Goal: Information Seeking & Learning: Compare options

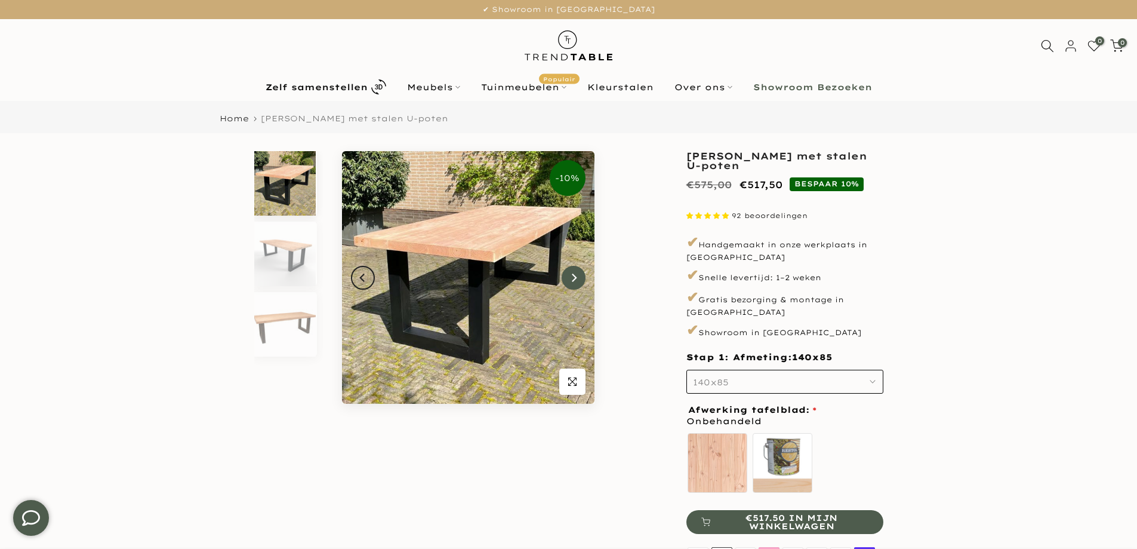
click at [569, 275] on icon "Next" at bounding box center [573, 278] width 8 height 10
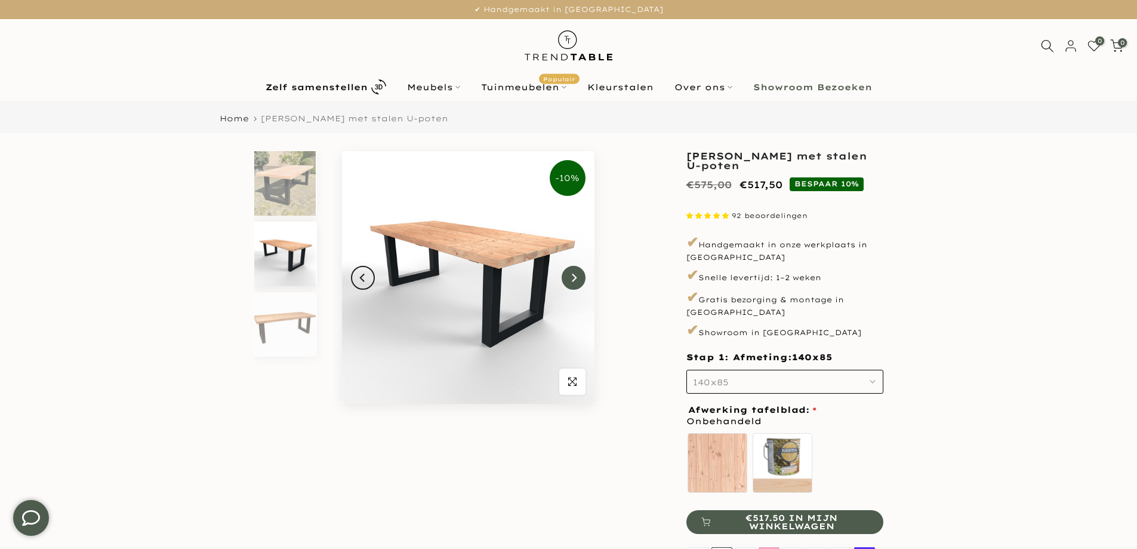
click at [570, 276] on icon "Next" at bounding box center [573, 278] width 8 height 10
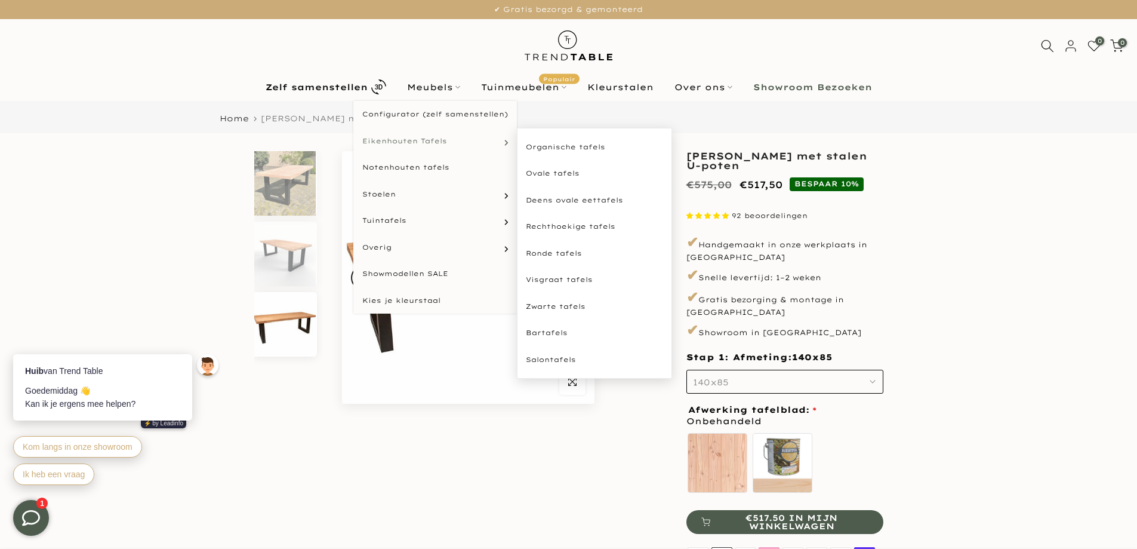
click at [399, 138] on span "Eikenhouten Tafels" at bounding box center [404, 141] width 85 height 10
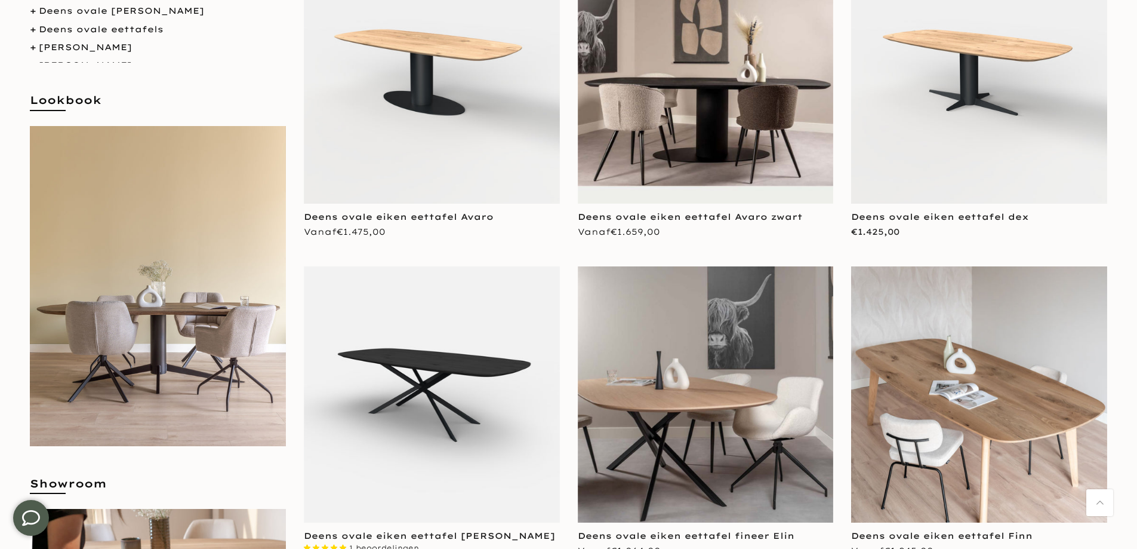
scroll to position [358, 0]
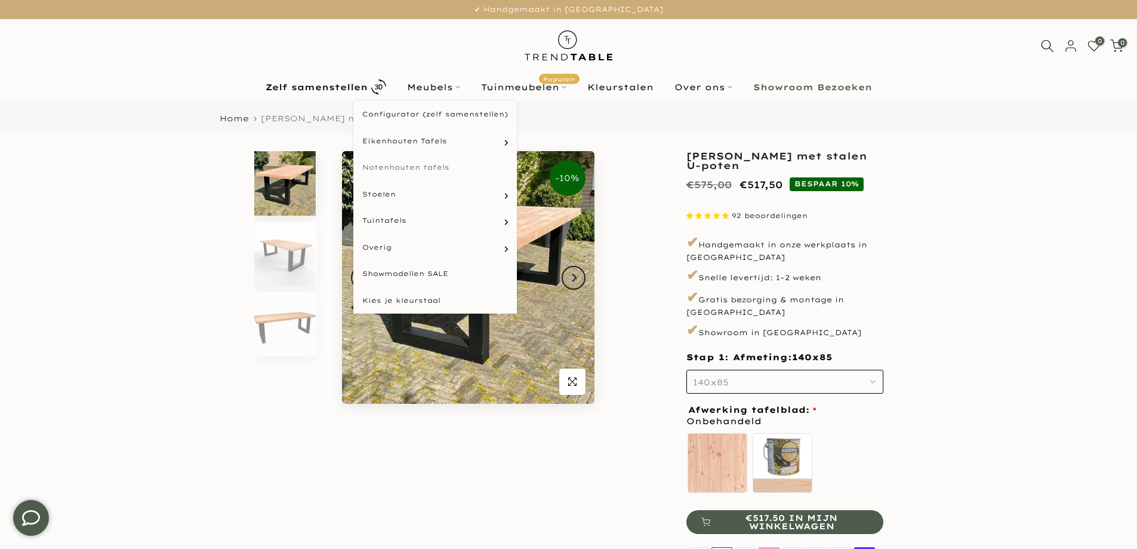
click at [383, 167] on link "Notenhouten tafels" at bounding box center [435, 167] width 164 height 27
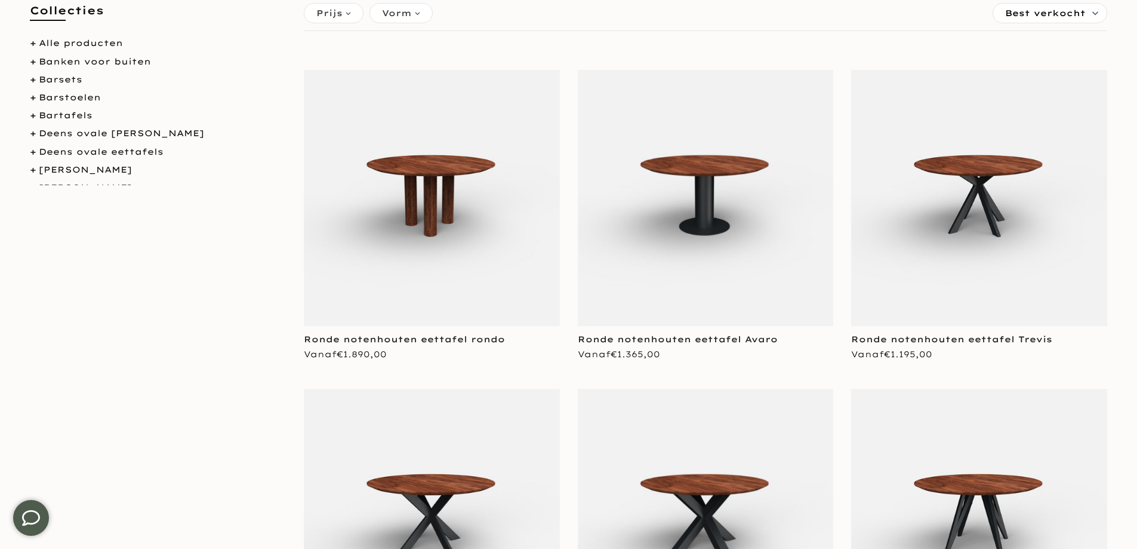
scroll to position [310, 0]
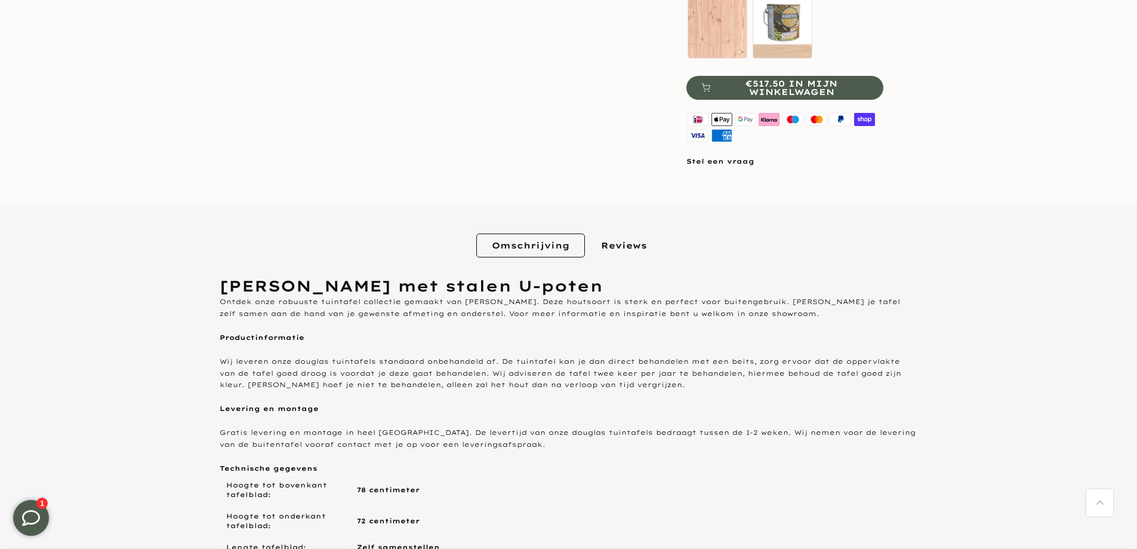
scroll to position [461, 0]
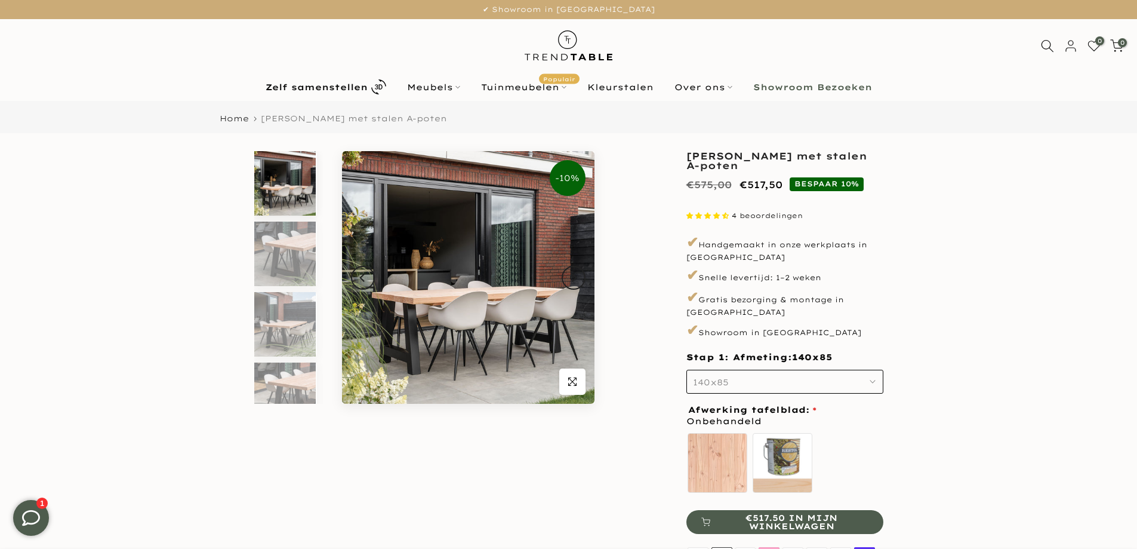
click at [873, 378] on icon "button" at bounding box center [873, 381] width 6 height 6
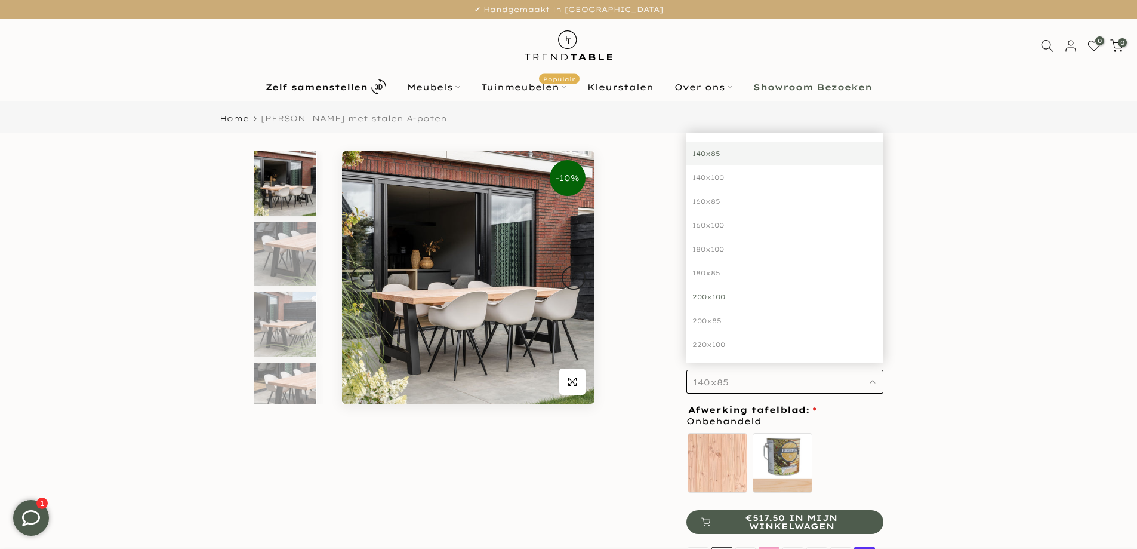
click at [706, 286] on div "200x100" at bounding box center [784, 297] width 197 height 24
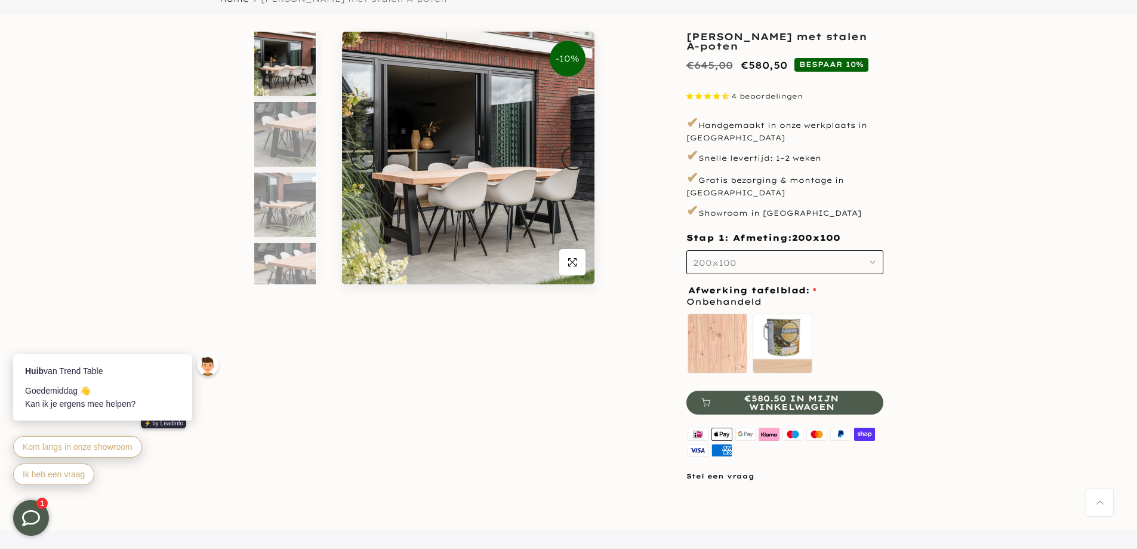
scroll to position [135, 0]
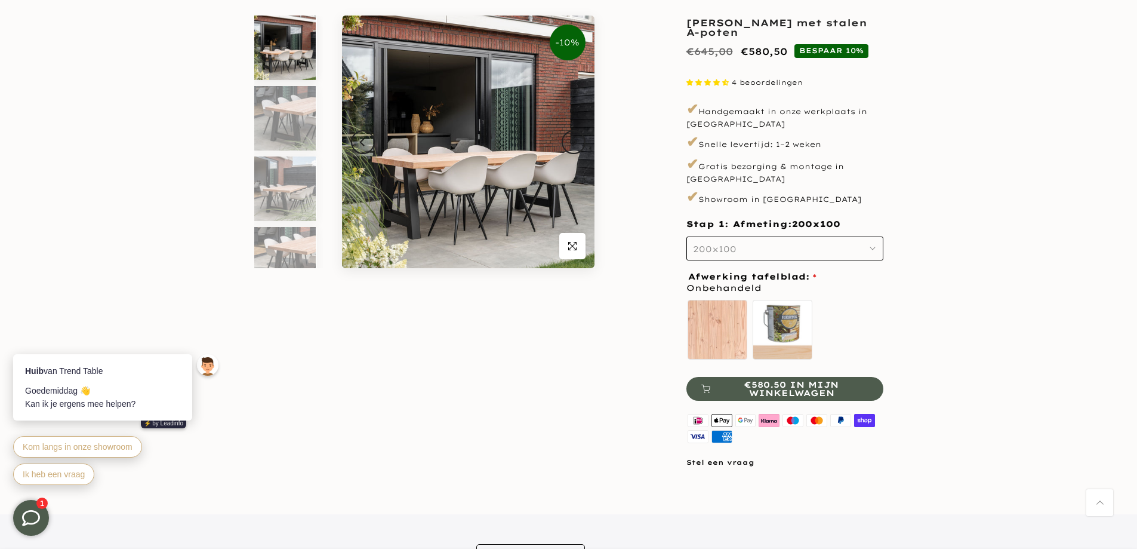
click at [747, 238] on button "200x100" at bounding box center [784, 248] width 197 height 24
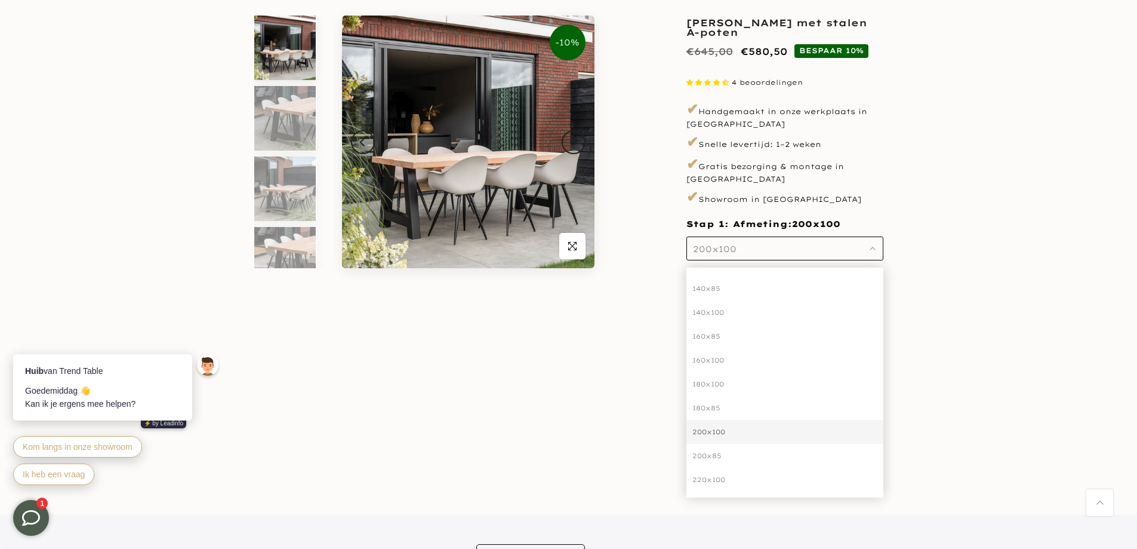
click at [707, 420] on div "200x100" at bounding box center [784, 432] width 197 height 24
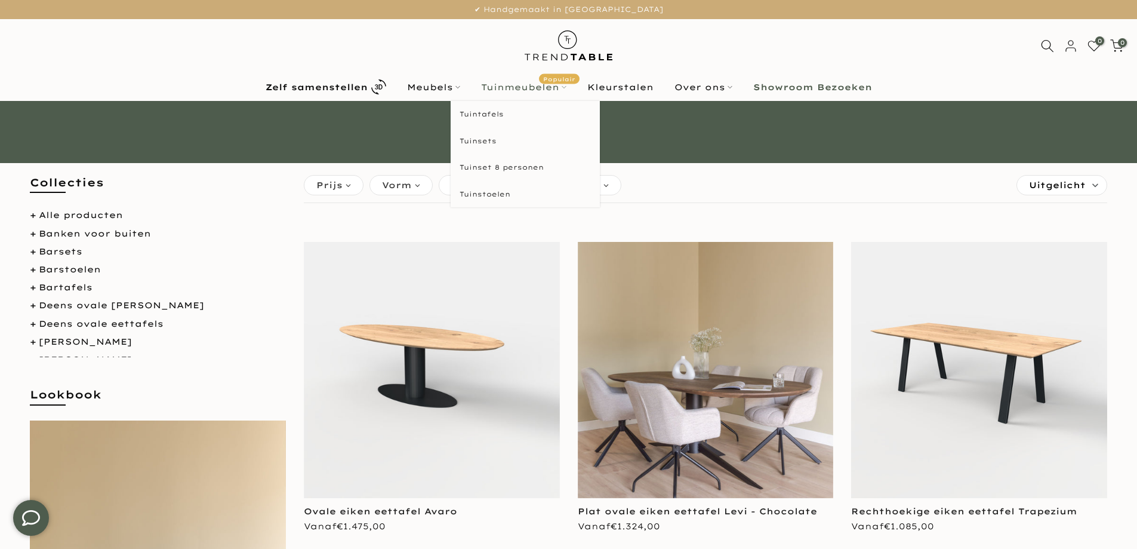
click at [522, 85] on link "Tuinmeubelen Populair" at bounding box center [523, 87] width 106 height 14
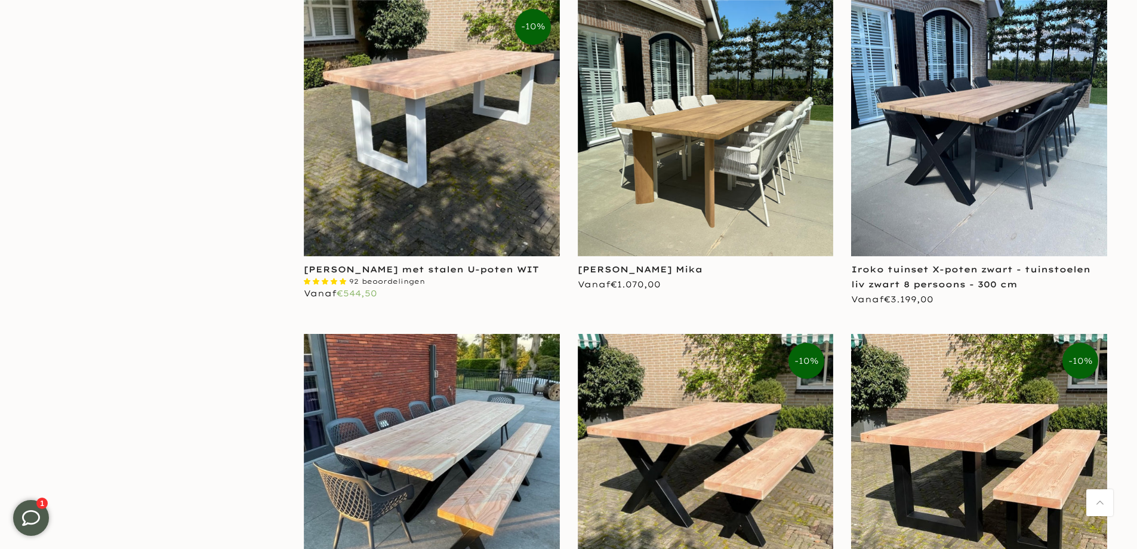
scroll to position [1385, 0]
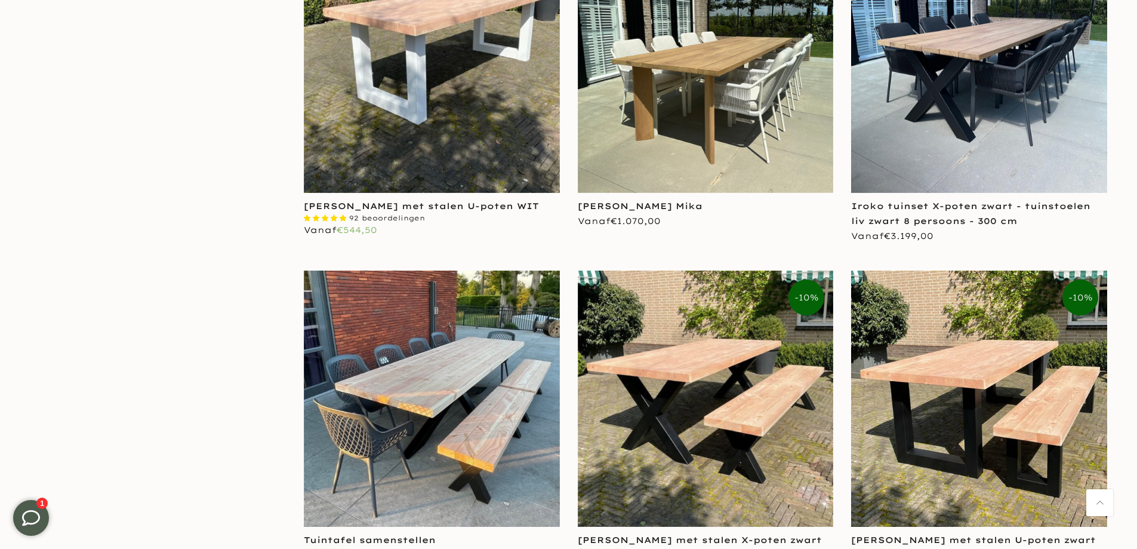
click at [919, 164] on img at bounding box center [979, 65] width 256 height 256
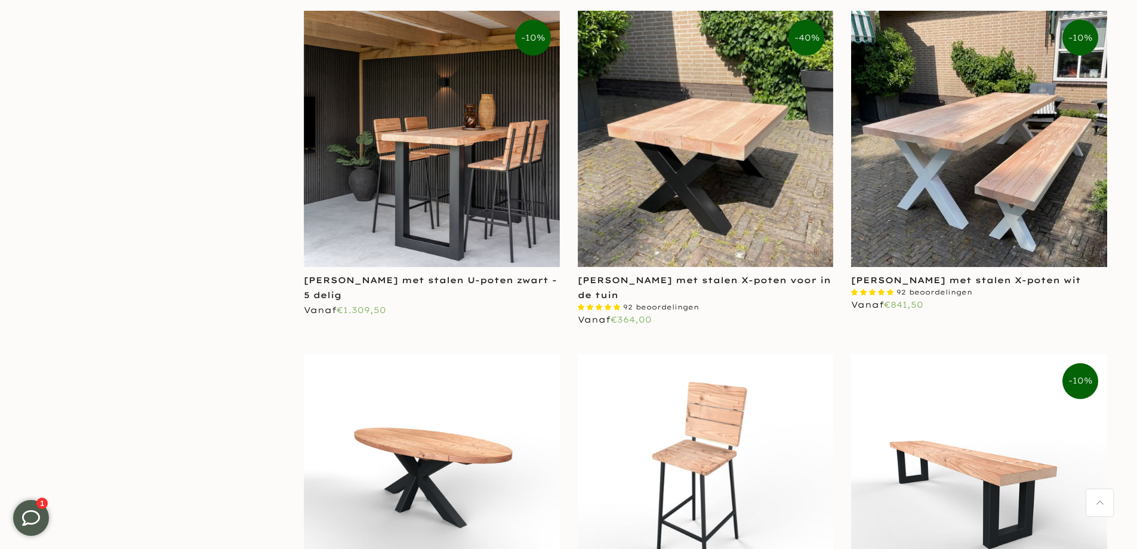
scroll to position [2332, 0]
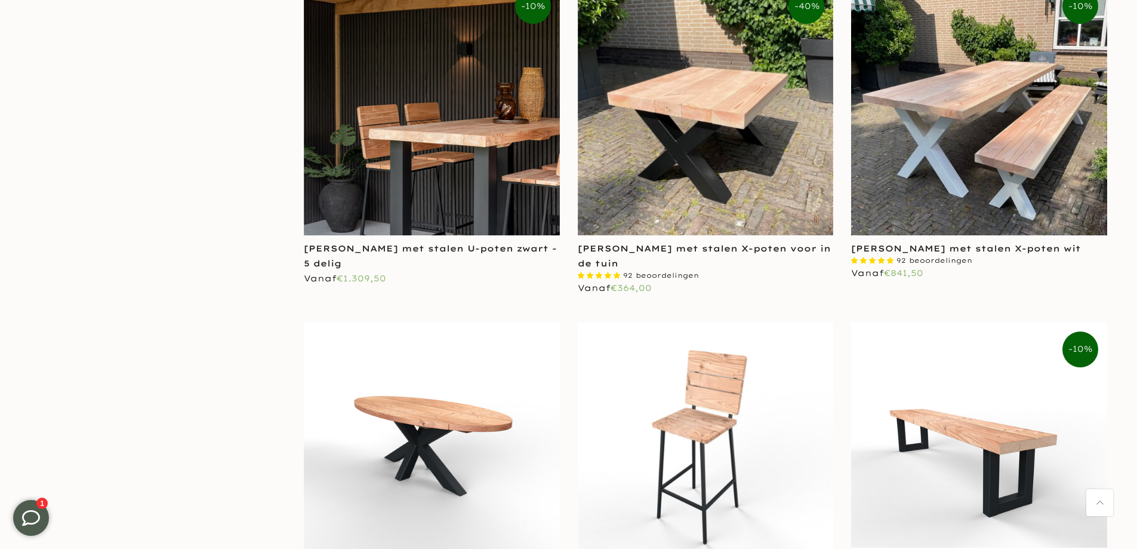
click at [408, 176] on img at bounding box center [432, 107] width 256 height 256
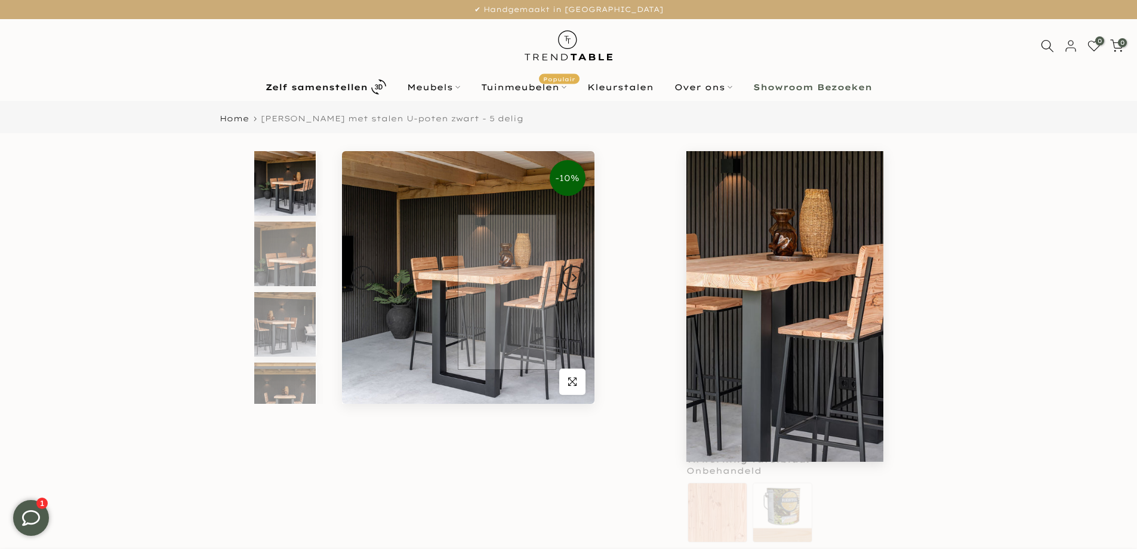
click at [507, 292] on img at bounding box center [468, 277] width 252 height 252
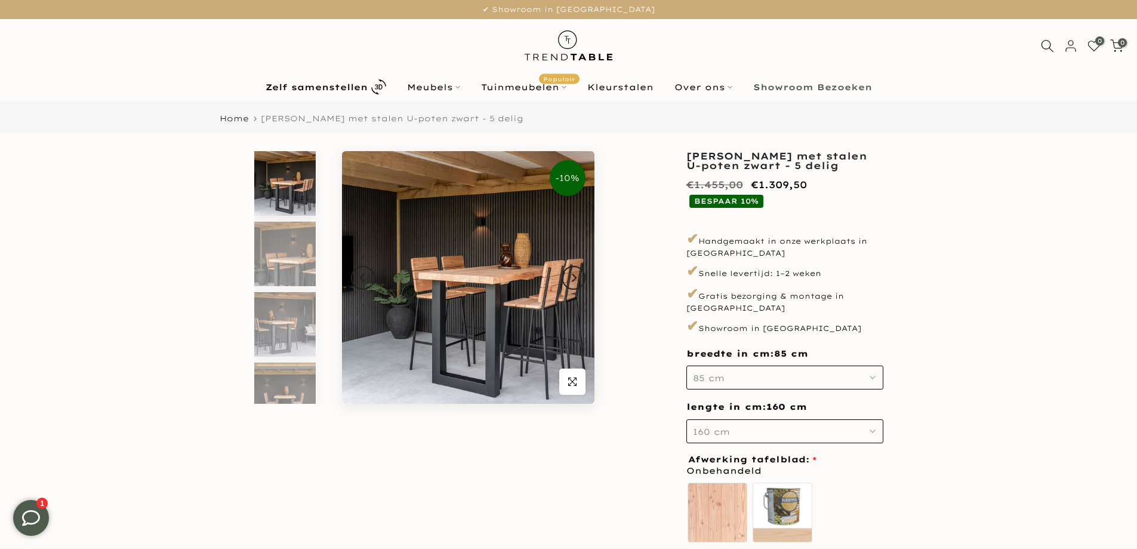
click at [876, 423] on button "160 cm" at bounding box center [784, 431] width 197 height 24
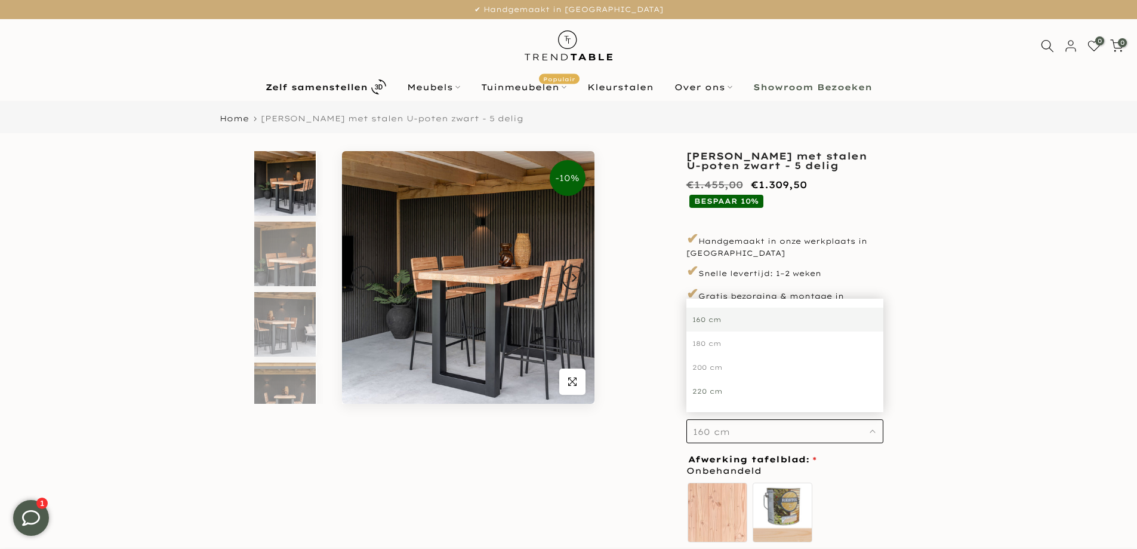
click at [719, 381] on div "220 cm" at bounding box center [784, 391] width 197 height 24
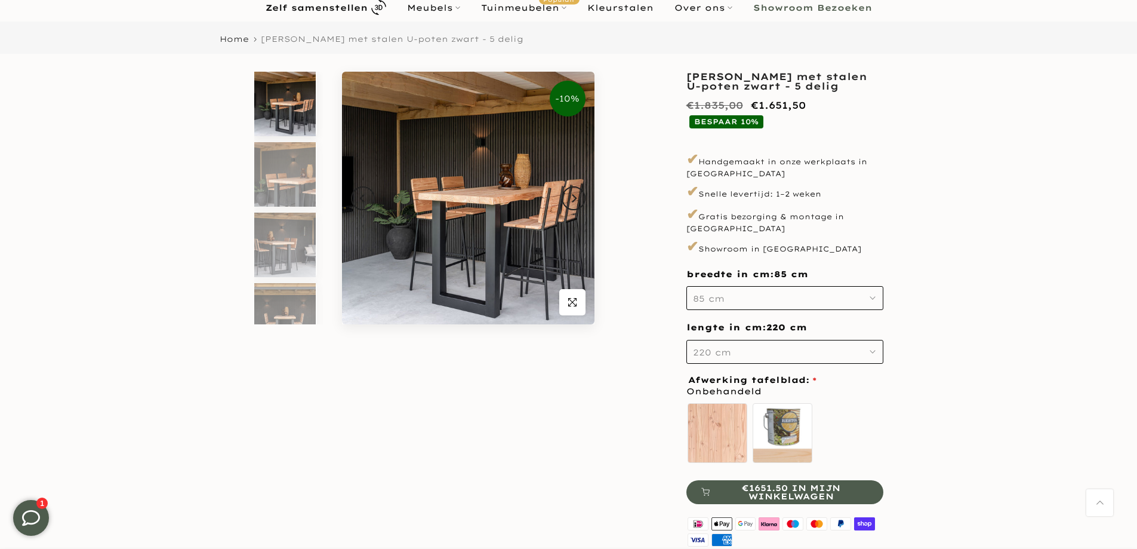
scroll to position [48, 0]
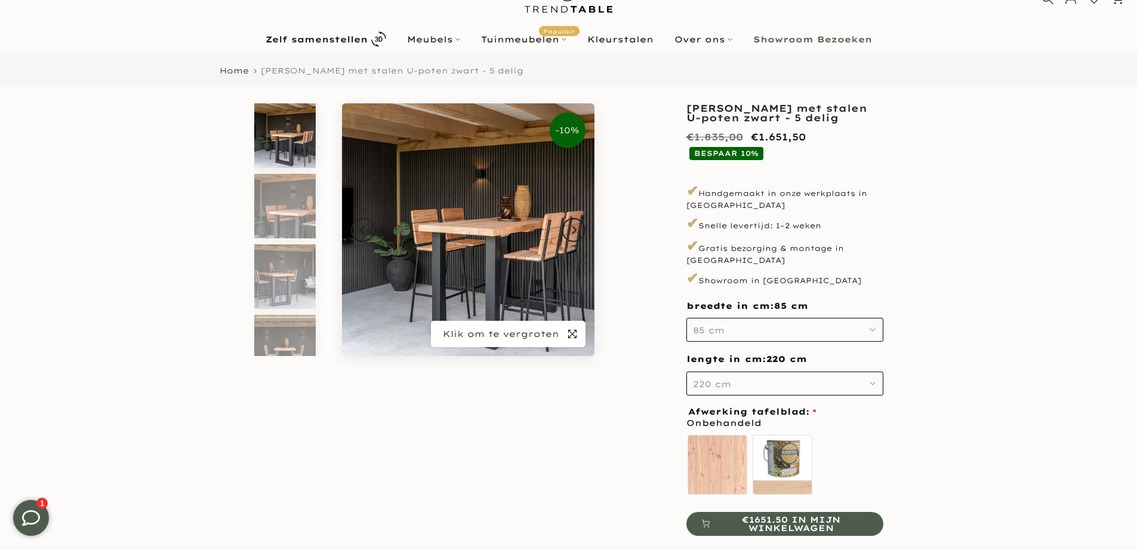
click at [570, 335] on icon "button" at bounding box center [572, 334] width 8 height 10
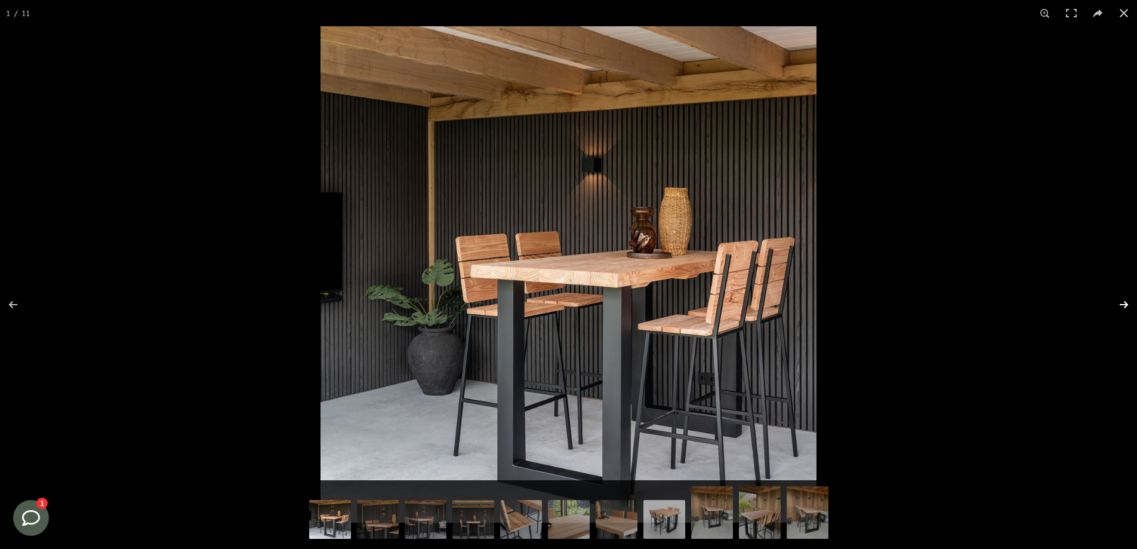
click at [1124, 304] on button at bounding box center [1116, 305] width 42 height 60
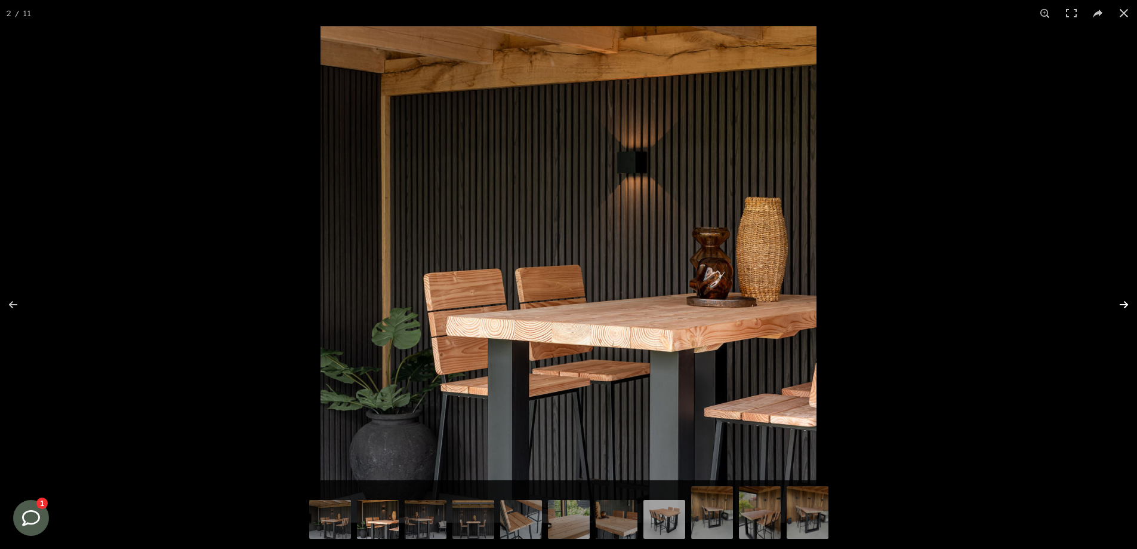
click at [1124, 304] on button at bounding box center [1116, 305] width 42 height 60
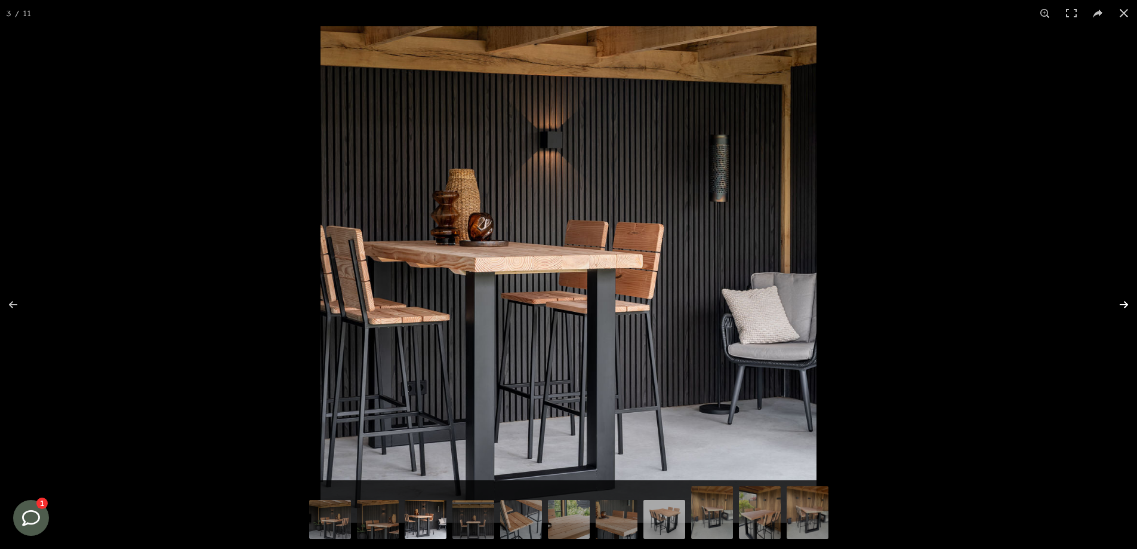
click at [1123, 303] on button at bounding box center [1116, 305] width 42 height 60
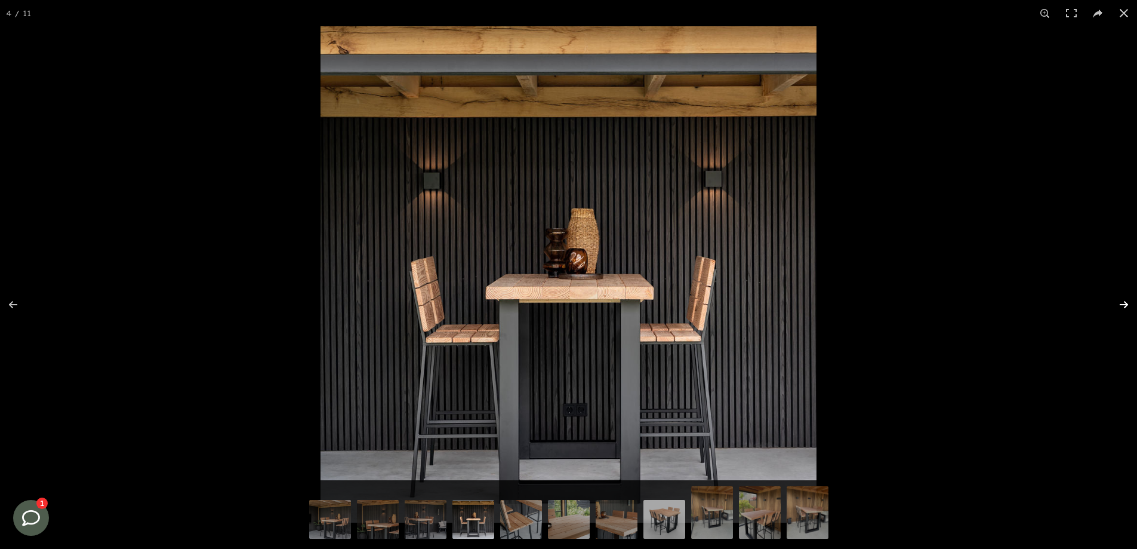
click at [1123, 303] on button at bounding box center [1116, 305] width 42 height 60
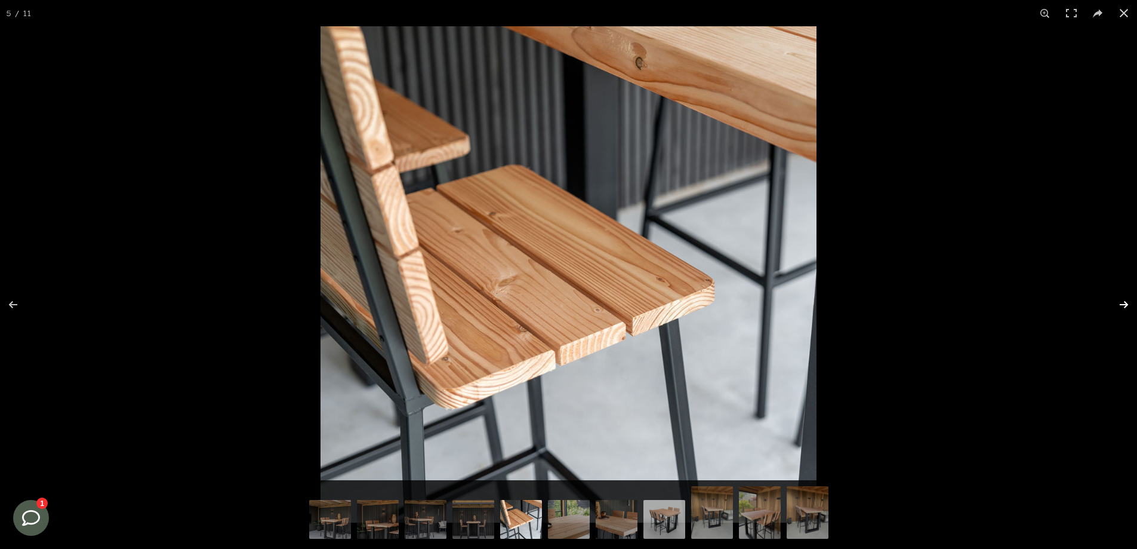
click at [1122, 303] on button at bounding box center [1116, 305] width 42 height 60
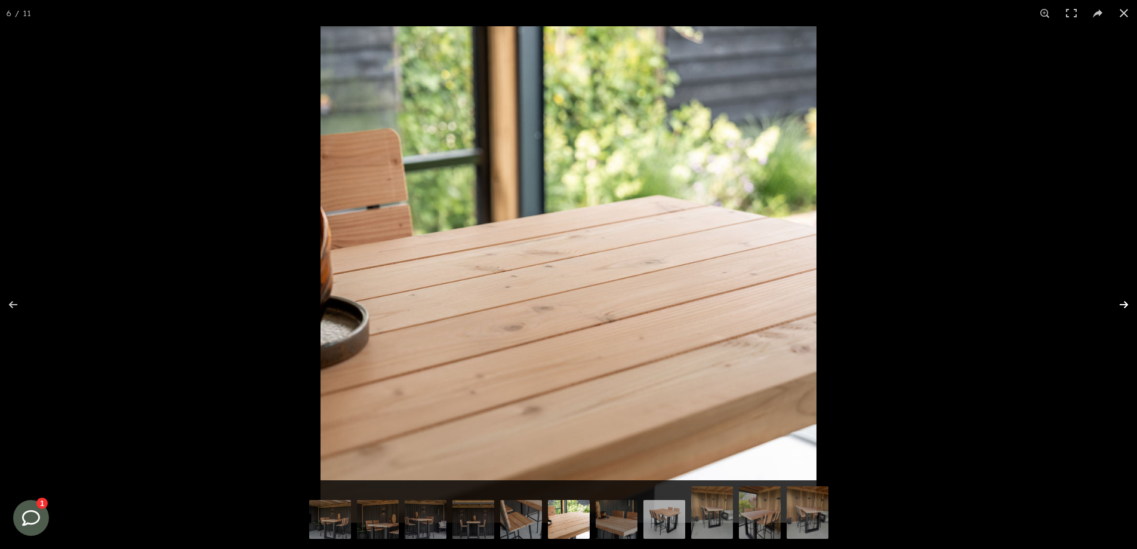
click at [1120, 303] on button at bounding box center [1116, 305] width 42 height 60
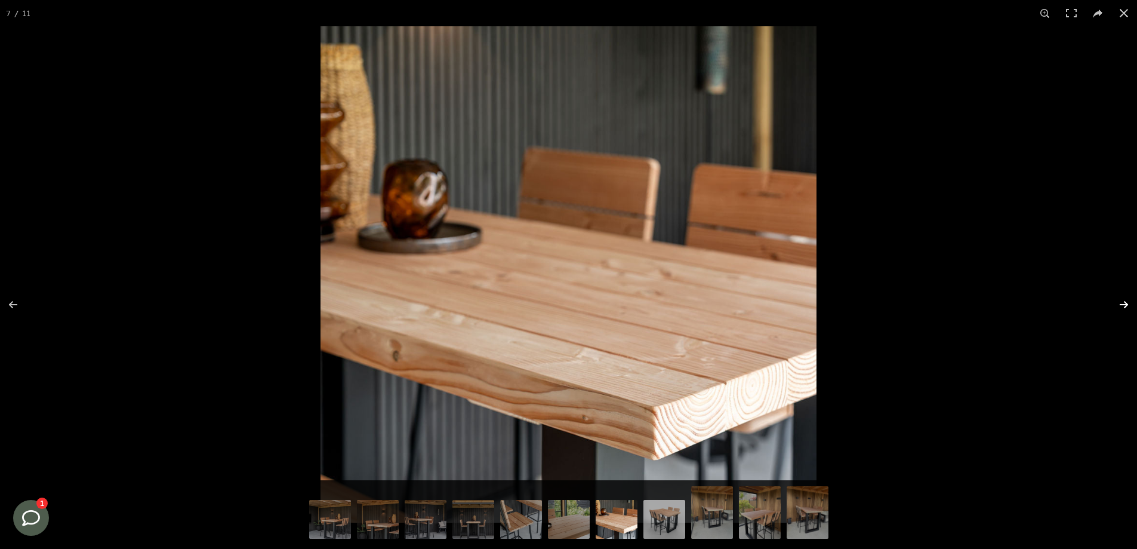
click at [1120, 303] on button at bounding box center [1116, 305] width 42 height 60
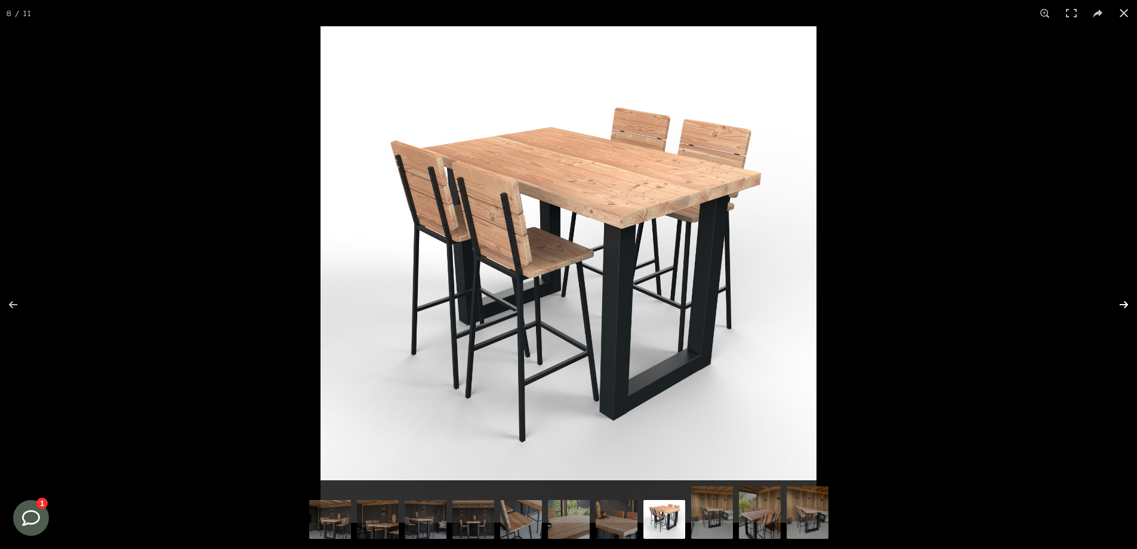
click at [1120, 303] on button at bounding box center [1116, 305] width 42 height 60
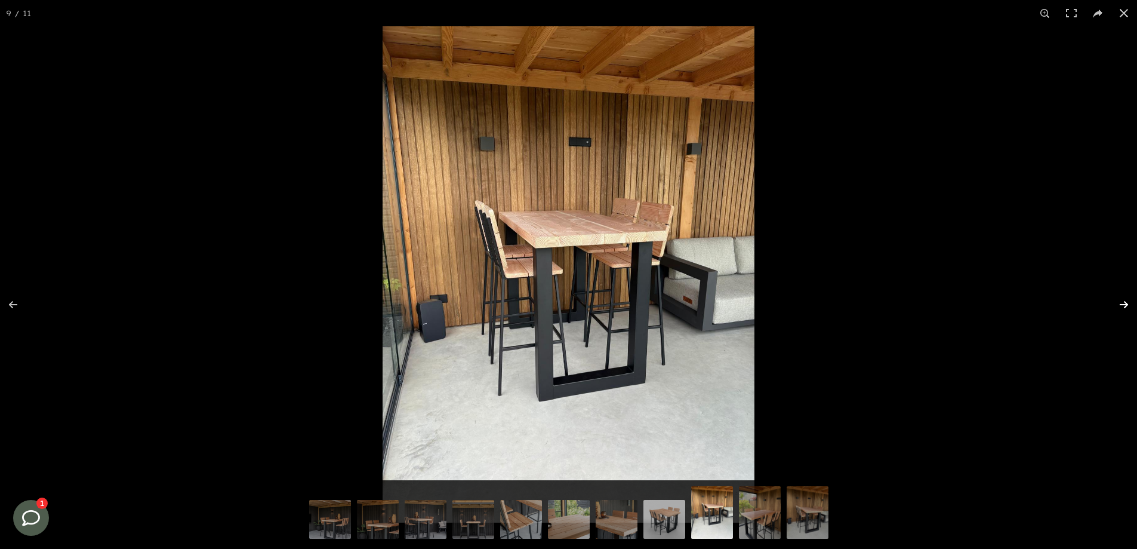
click at [1120, 303] on button at bounding box center [1116, 305] width 42 height 60
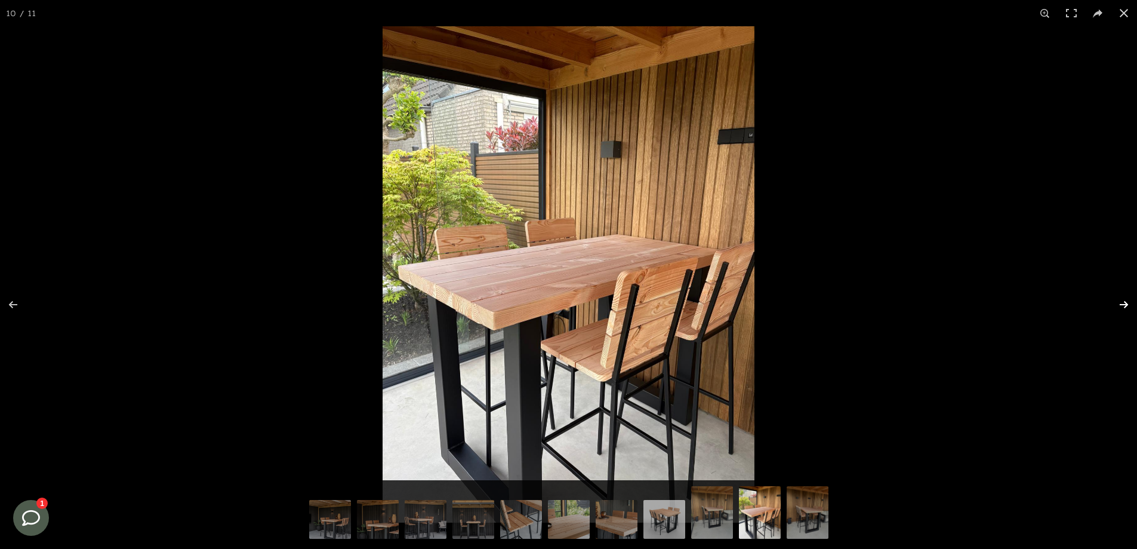
click at [1120, 303] on button at bounding box center [1116, 305] width 42 height 60
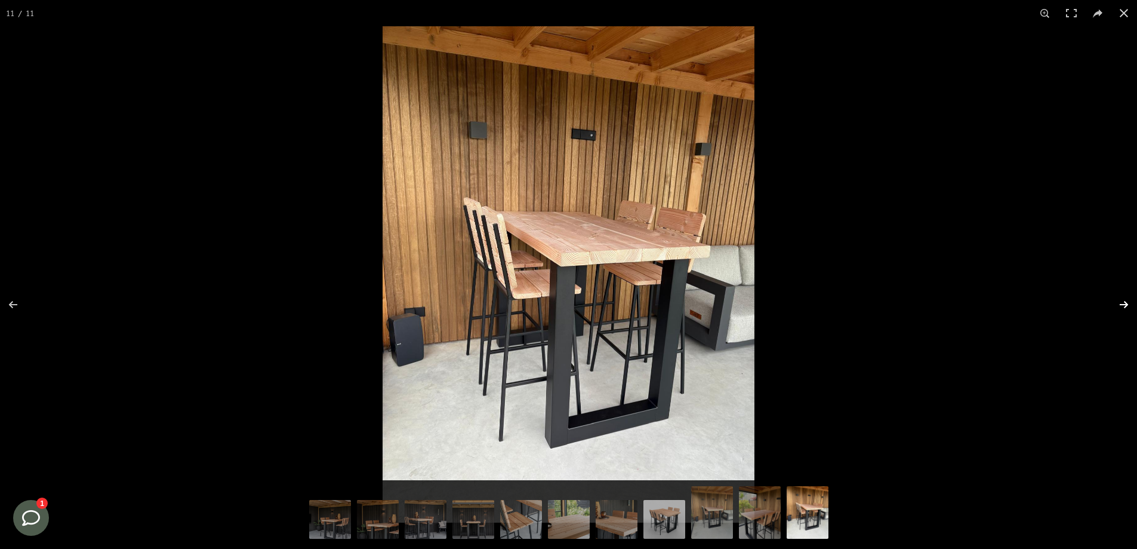
click at [1120, 303] on button at bounding box center [1116, 305] width 42 height 60
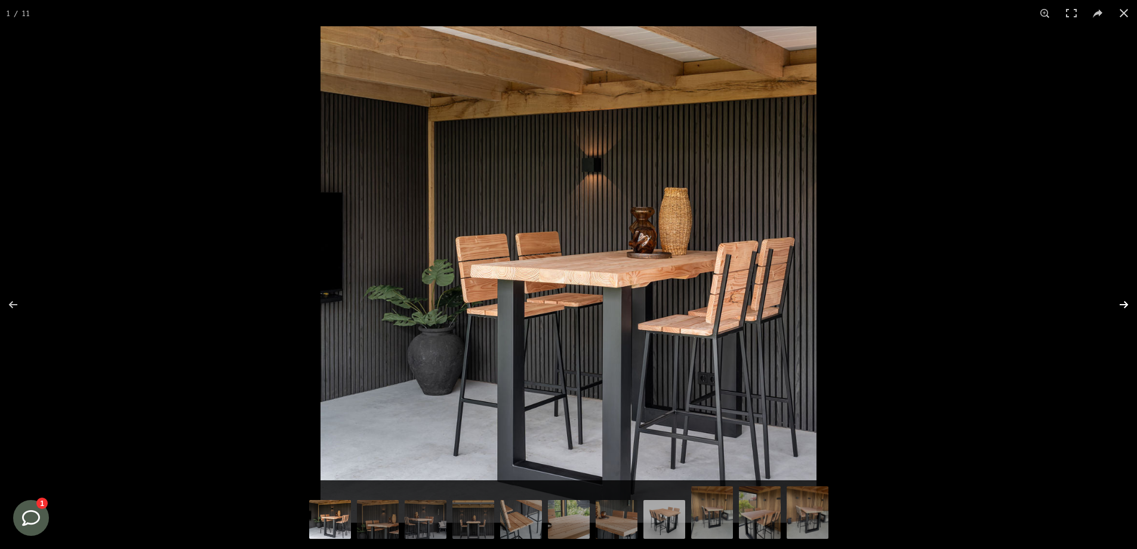
click at [1120, 303] on button at bounding box center [1116, 305] width 42 height 60
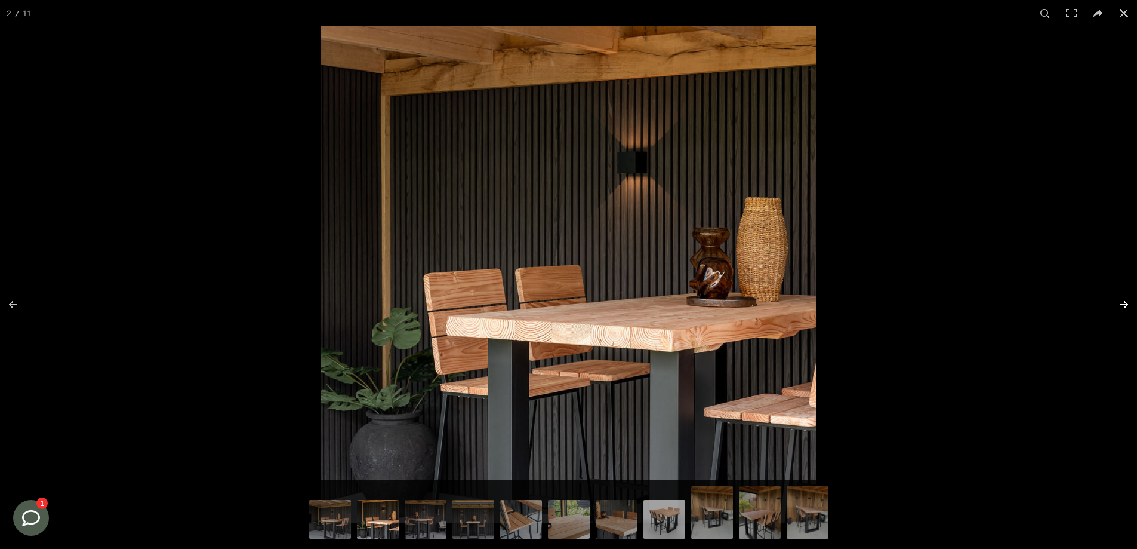
click at [1120, 303] on button at bounding box center [1116, 305] width 42 height 60
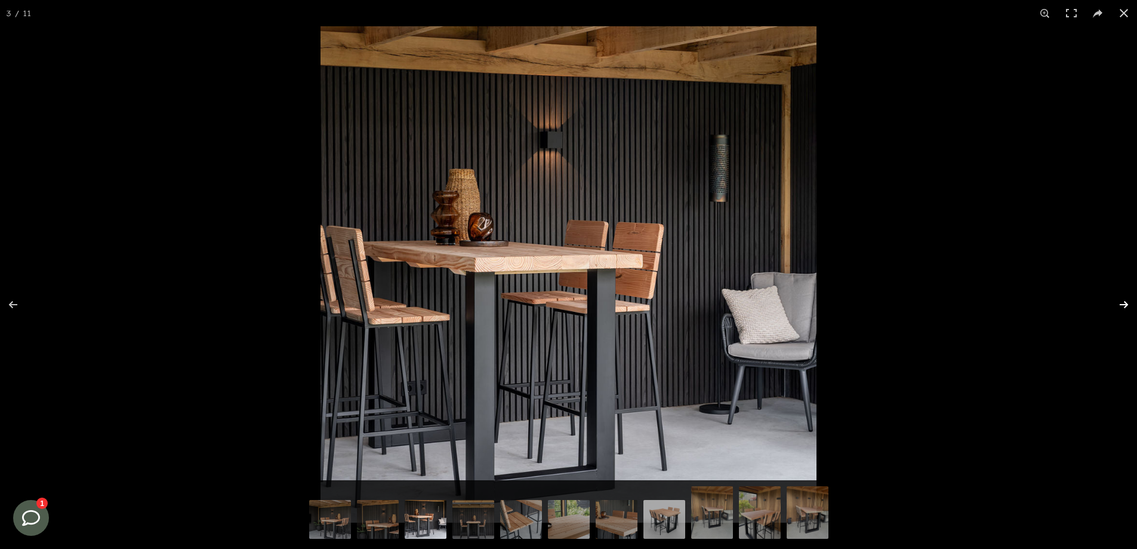
click at [1120, 303] on button at bounding box center [1116, 305] width 42 height 60
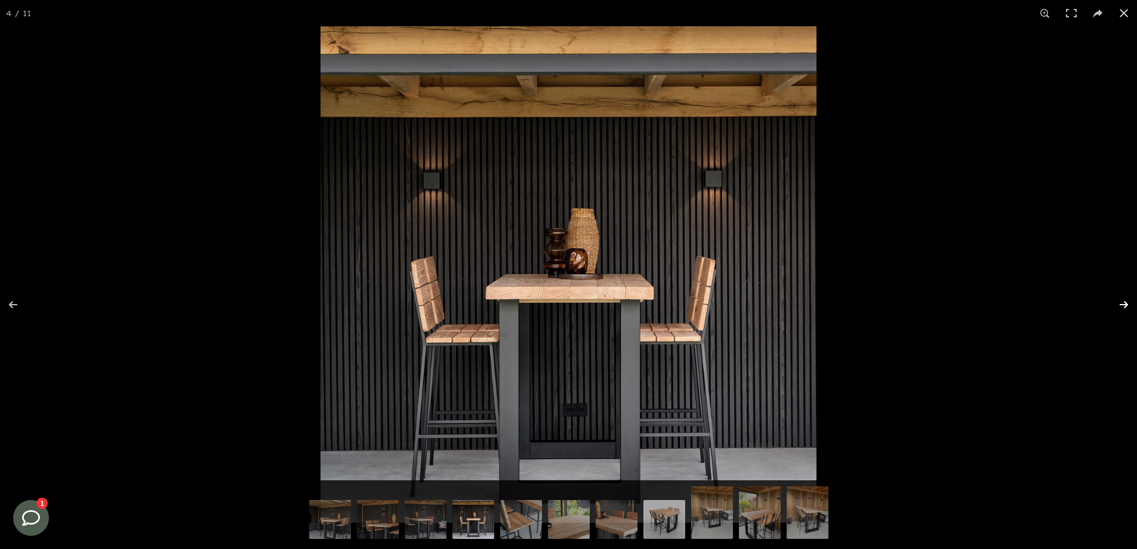
click at [1120, 303] on button at bounding box center [1116, 305] width 42 height 60
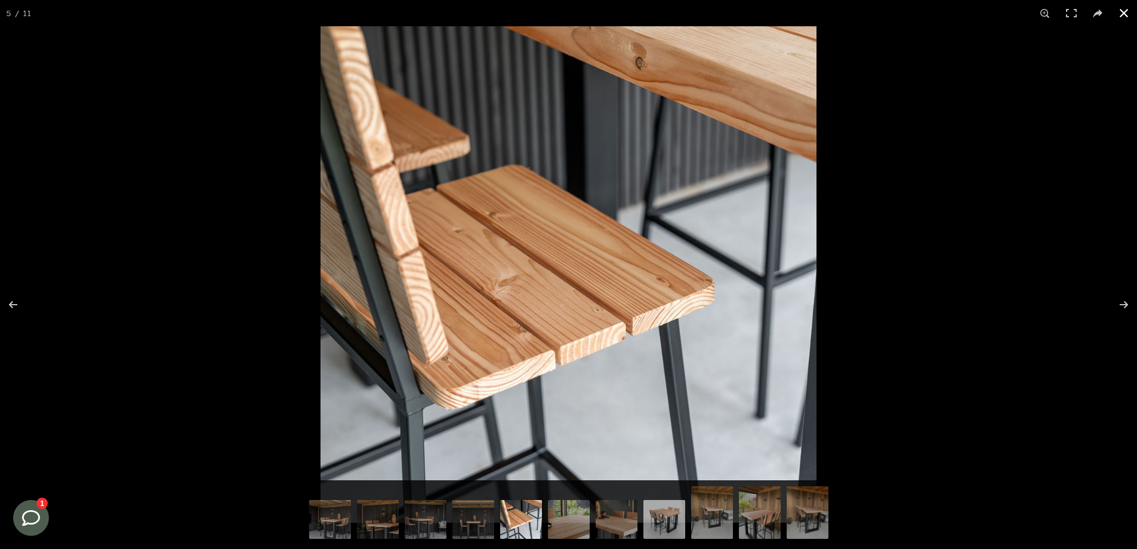
click at [1123, 13] on button at bounding box center [1124, 13] width 26 height 26
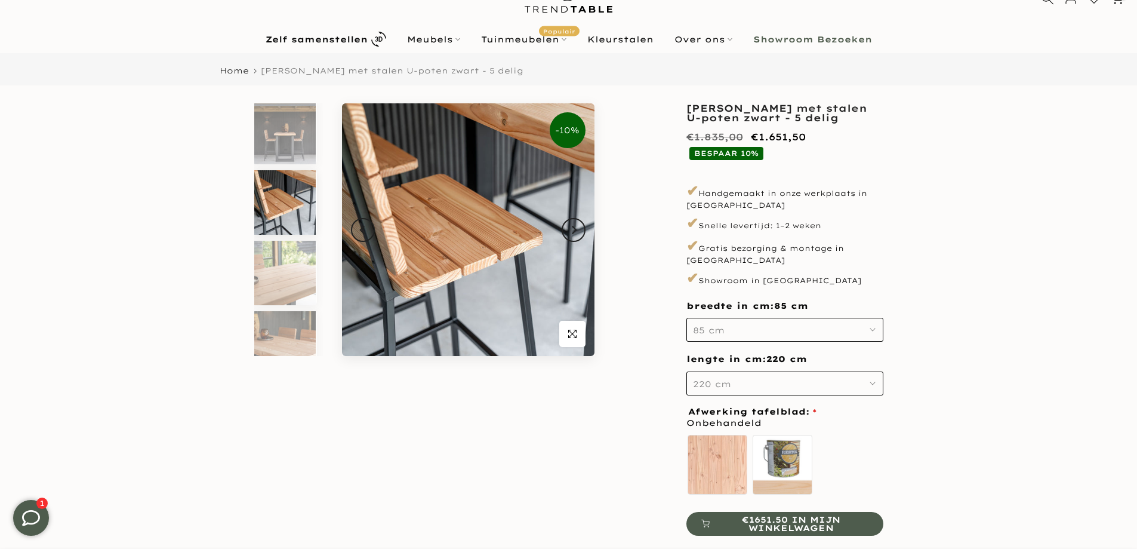
scroll to position [222, 0]
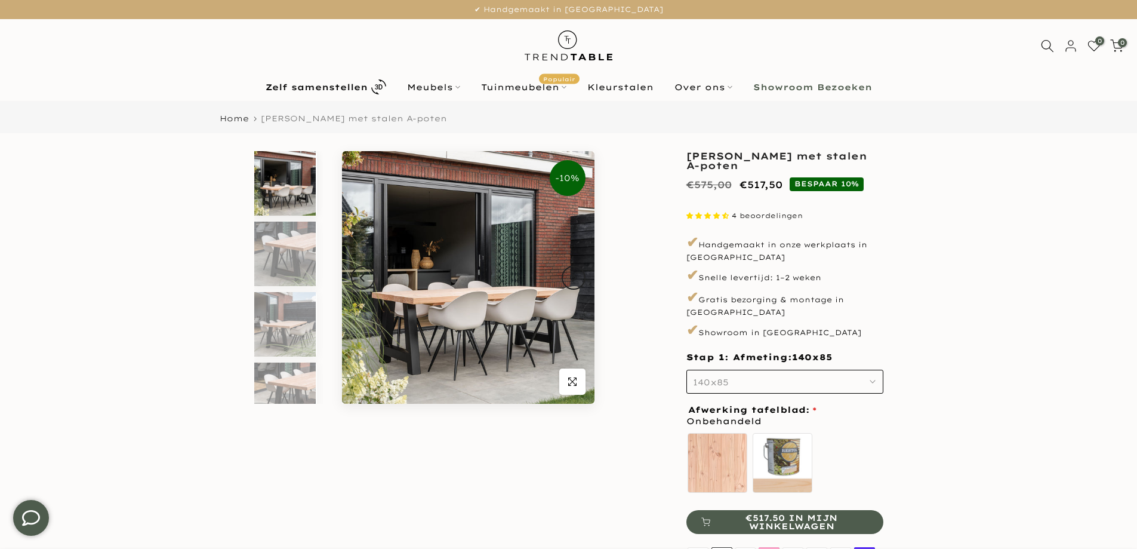
click at [870, 380] on use "button" at bounding box center [872, 381] width 5 height 2
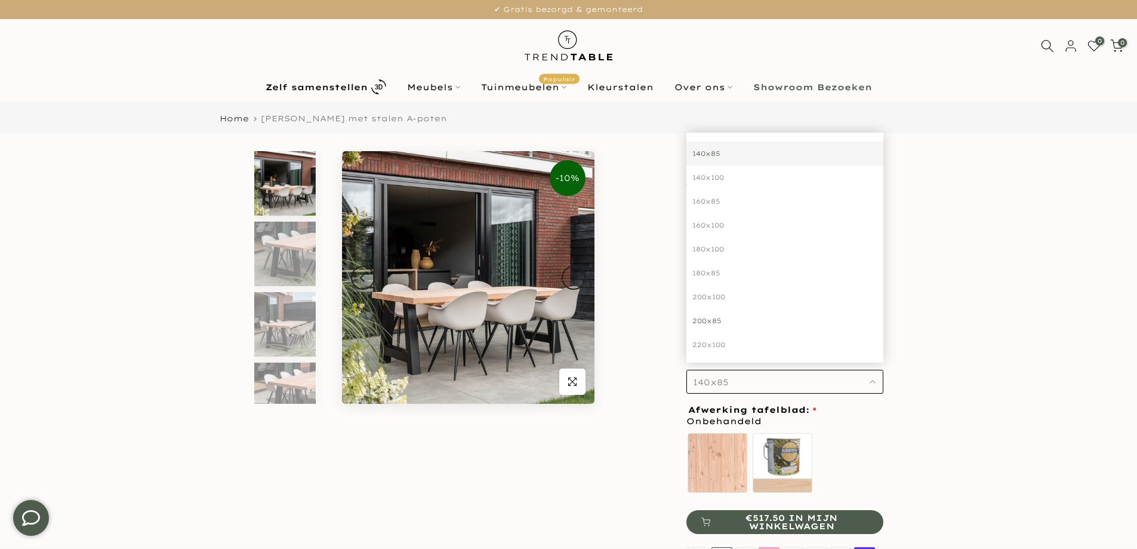
click at [708, 309] on div "200x85" at bounding box center [784, 321] width 197 height 24
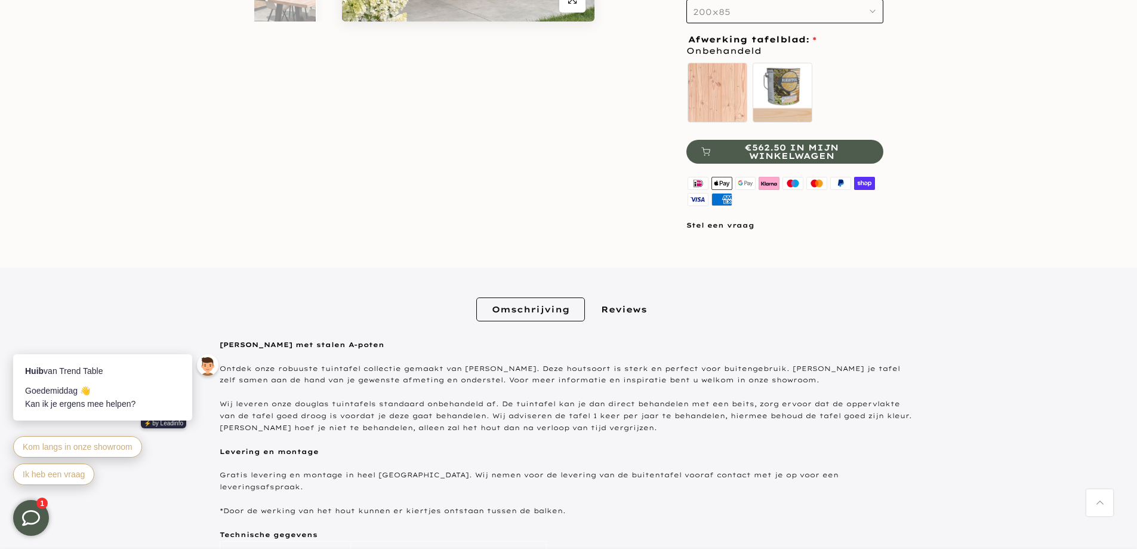
scroll to position [461, 0]
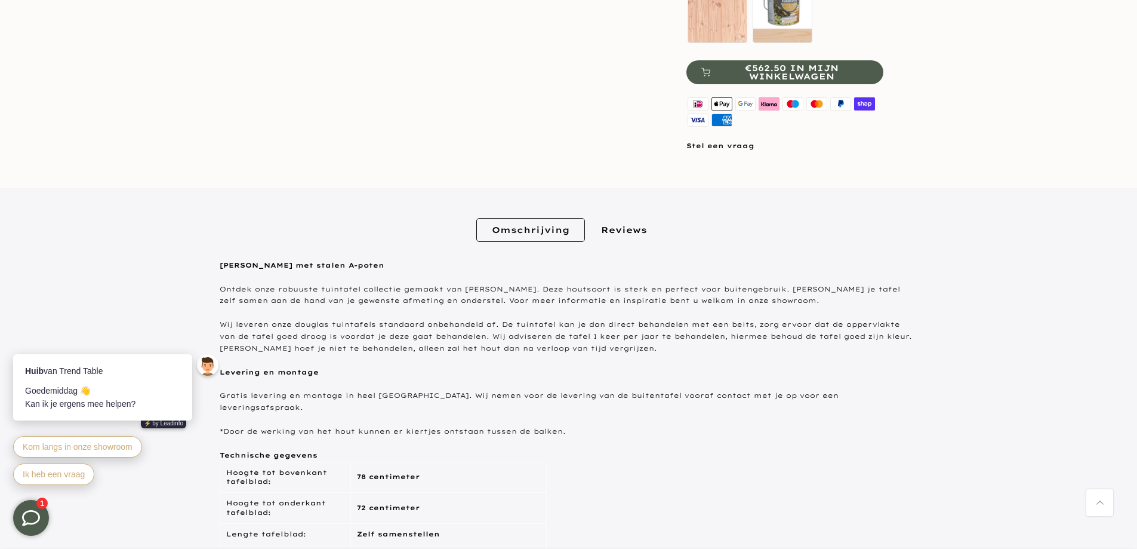
click at [1130, 538] on div "Omschrijving Reviews Omschrijving Douglas tuintafel met stalen A-poten Ontdek o…" at bounding box center [568, 470] width 1137 height 565
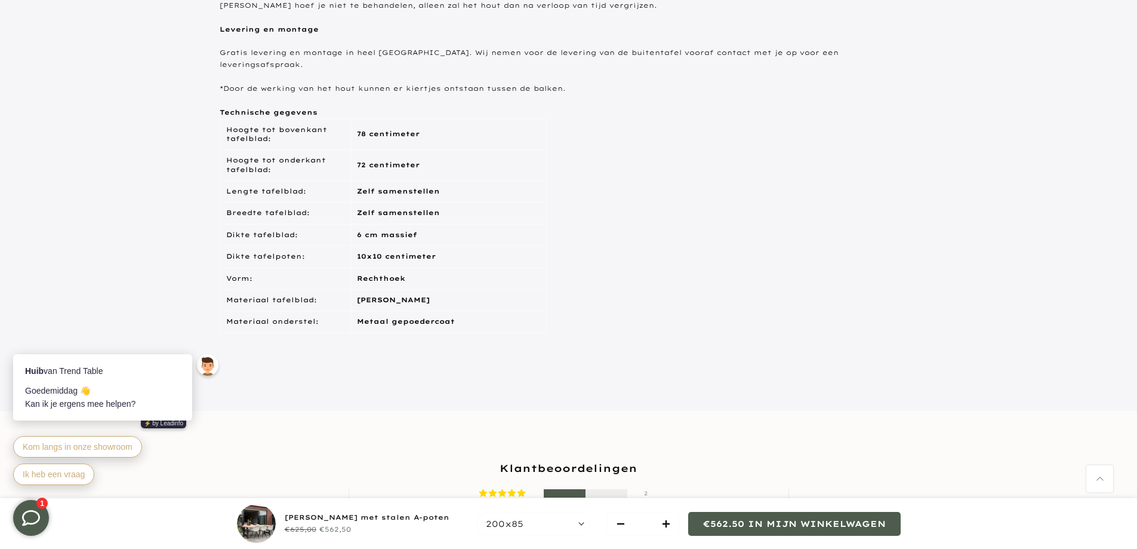
scroll to position [852, 0]
